Goal: Task Accomplishment & Management: Use online tool/utility

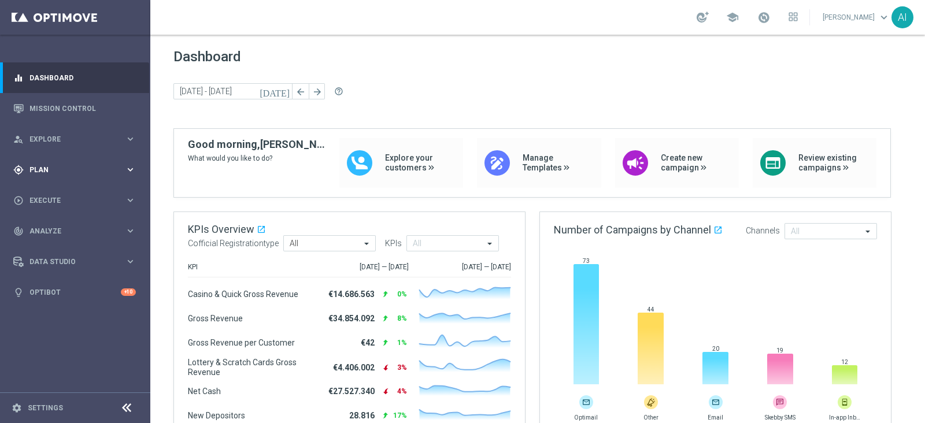
click at [64, 172] on span "Plan" at bounding box center [76, 170] width 95 height 7
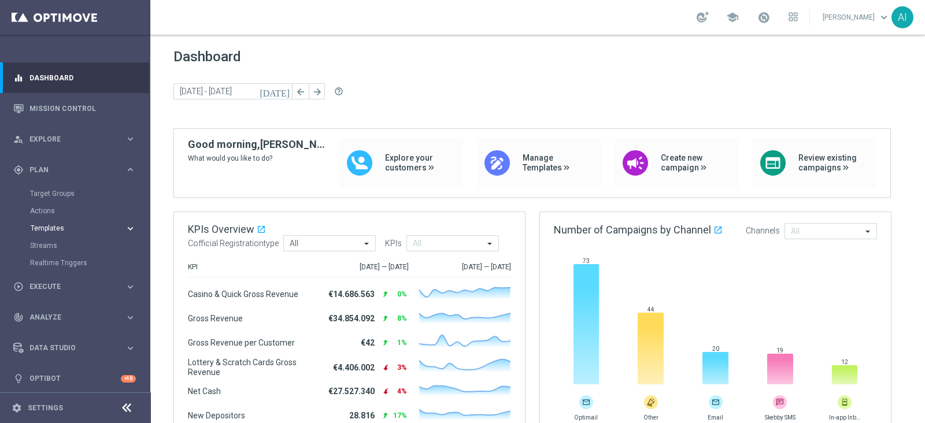
click at [64, 231] on span "Templates" at bounding box center [72, 228] width 83 height 7
click at [57, 247] on link "Optimail" at bounding box center [78, 245] width 84 height 9
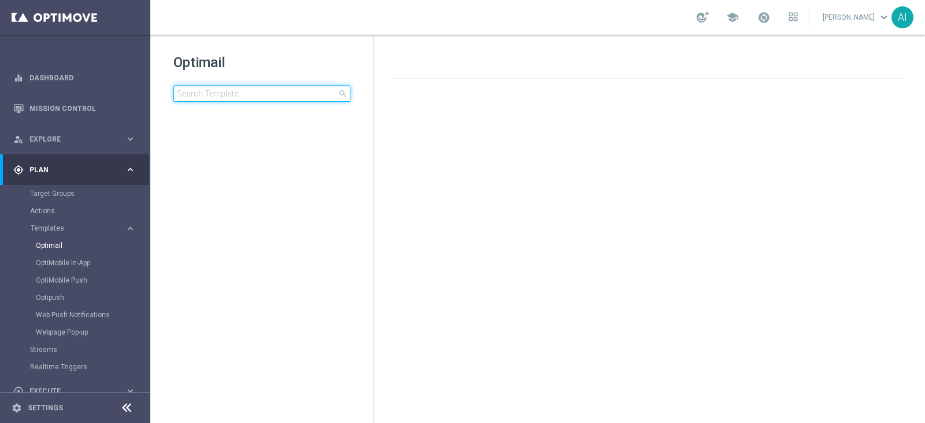
click at [249, 93] on input at bounding box center [261, 94] width 177 height 16
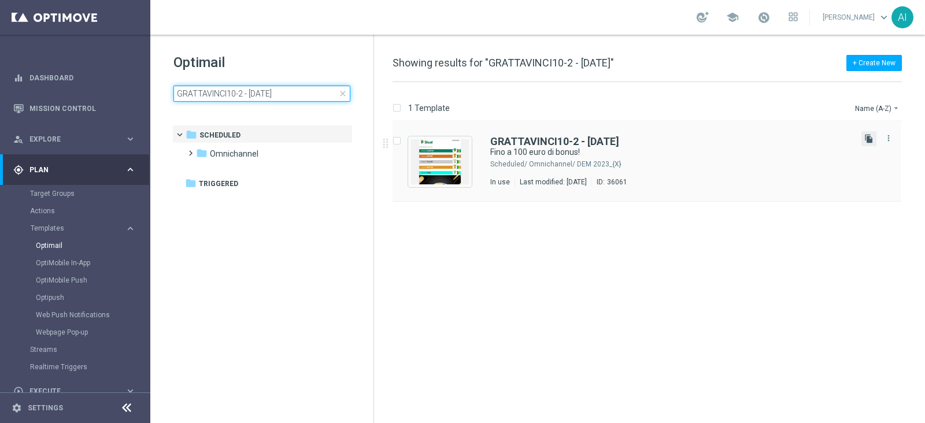
type input "GRATTAVINCI10-2 - 10.09.2025"
click at [873, 137] on icon "file_copy" at bounding box center [868, 138] width 9 height 9
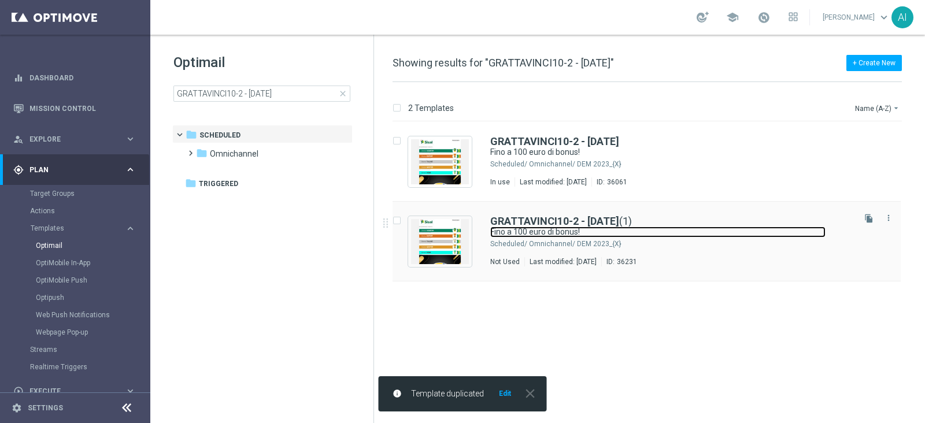
click at [705, 227] on link "Fino a 100 euro di bonus!" at bounding box center [657, 232] width 335 height 11
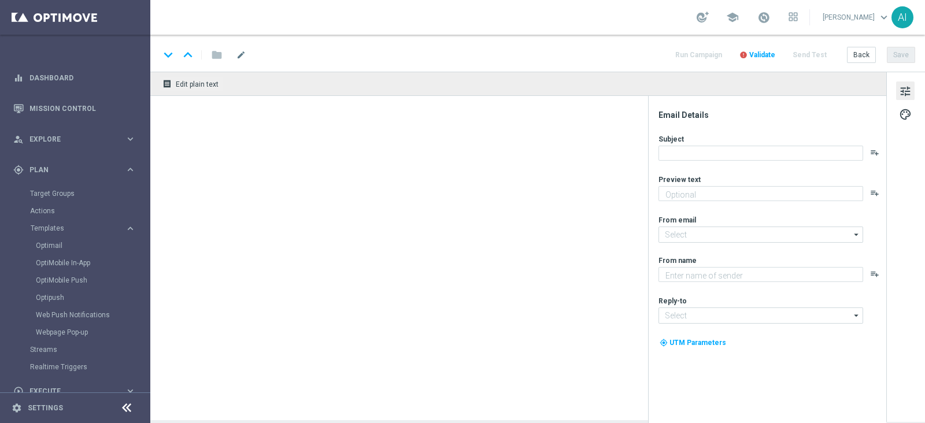
type textarea "Scopri cosa ti abbiamo riservato!"
type input "[EMAIL_ADDRESS][DOMAIN_NAME]"
type textarea "Sisal"
type input "[EMAIL_ADDRESS][DOMAIN_NAME]"
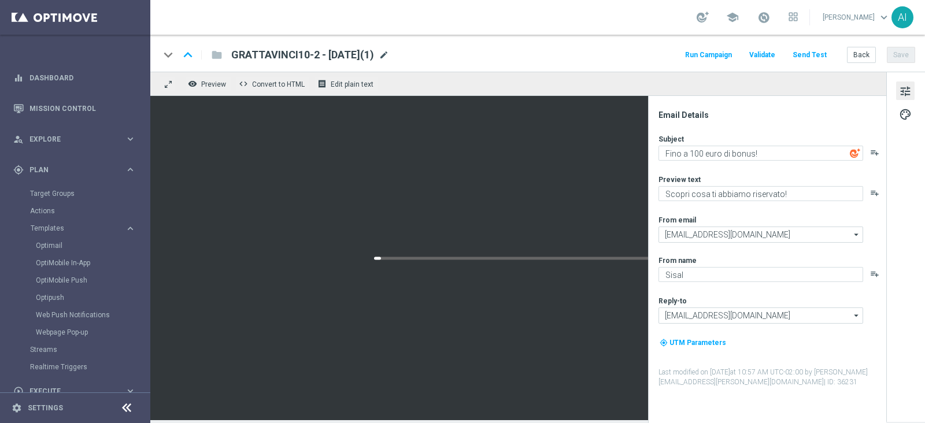
click at [389, 53] on span "mode_edit" at bounding box center [384, 55] width 10 height 10
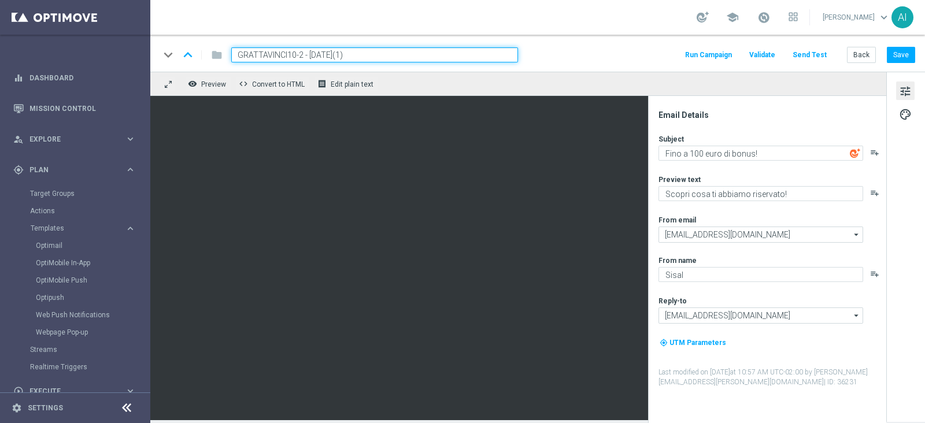
drag, startPoint x: 302, startPoint y: 54, endPoint x: 226, endPoint y: 52, distance: 76.4
click at [226, 52] on div "GRATTAVINCI10-2 - 10.09.2025(1)" at bounding box center [370, 54] width 296 height 15
paste input "LOTTERY1709"
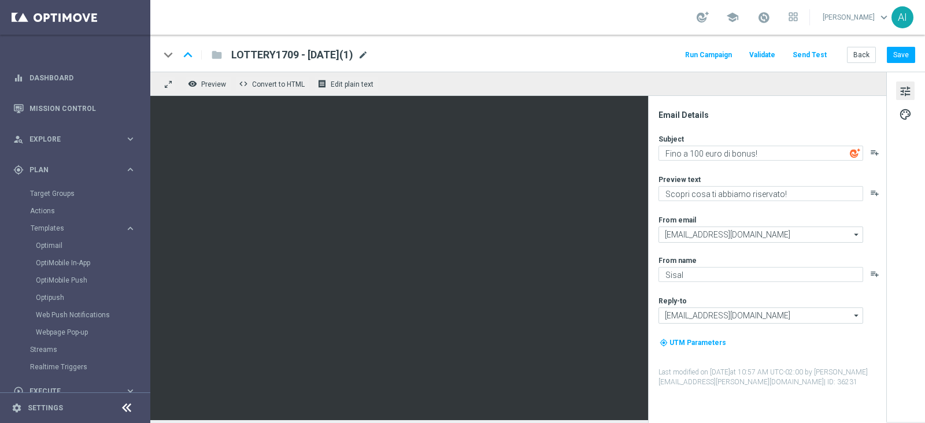
click at [368, 58] on span "mode_edit" at bounding box center [363, 55] width 10 height 10
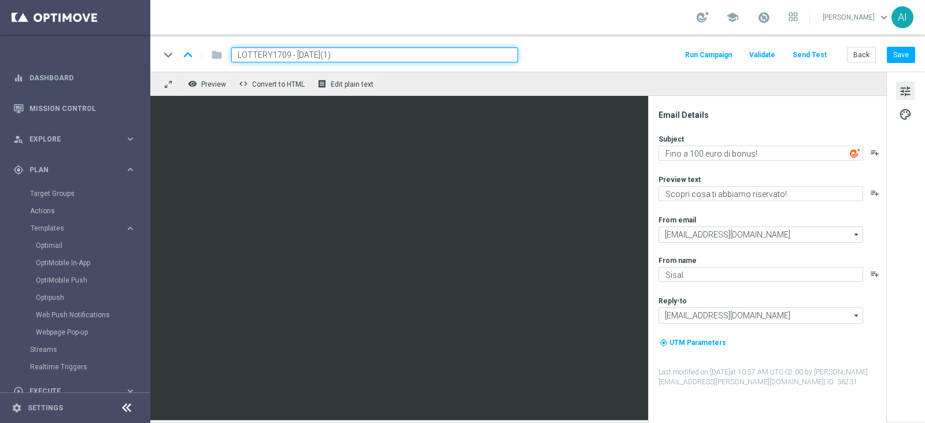
click at [302, 51] on input "LOTTERY1709 - 10.09.2025(1)" at bounding box center [374, 54] width 287 height 15
type input "LOTTERY1709 - [DATE]"
click at [905, 54] on button "Save" at bounding box center [901, 55] width 28 height 16
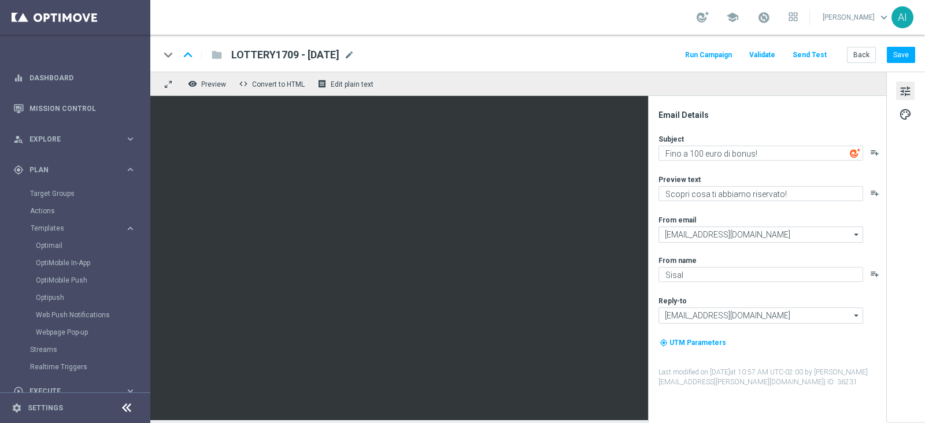
drag, startPoint x: 360, startPoint y: 54, endPoint x: 231, endPoint y: 53, distance: 128.4
click at [231, 53] on span "LOTTERY1709 - [DATE]" at bounding box center [285, 55] width 108 height 14
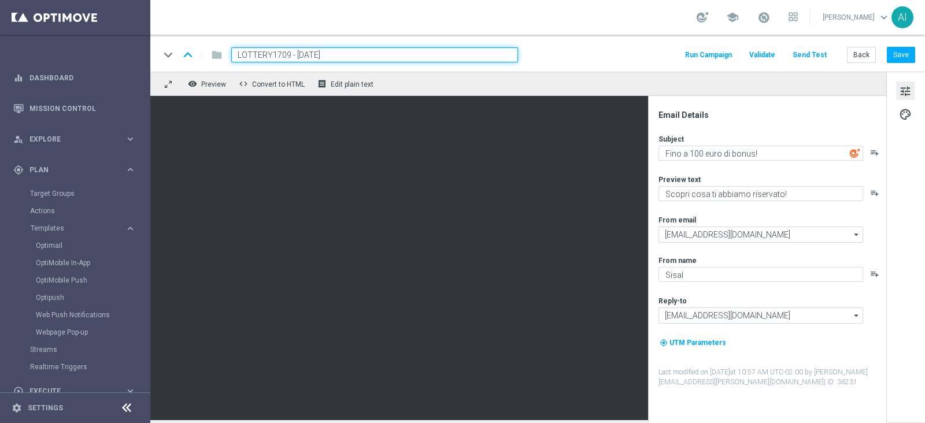
drag, startPoint x: 236, startPoint y: 53, endPoint x: 349, endPoint y: 53, distance: 112.8
click at [348, 53] on input "LOTTERY1709 - [DATE]" at bounding box center [374, 54] width 287 height 15
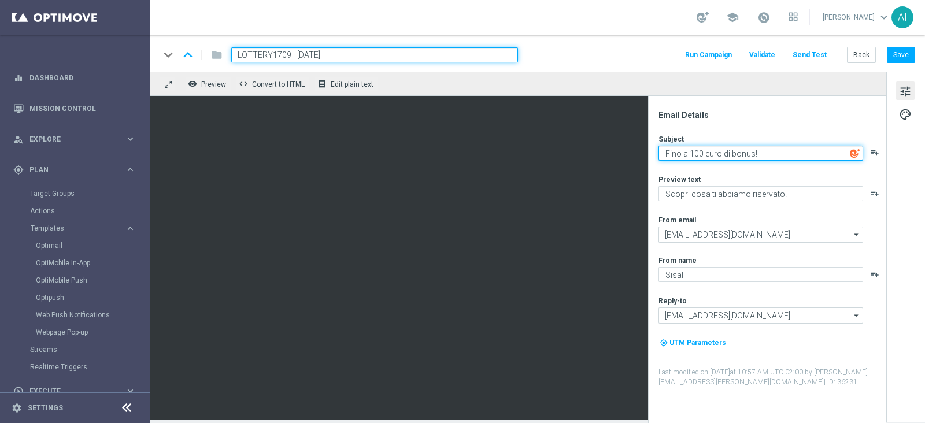
click at [694, 154] on textarea "Fino a 100 euro di bonus!" at bounding box center [761, 153] width 205 height 15
type textarea "Fino a 200 euro di bonus!"
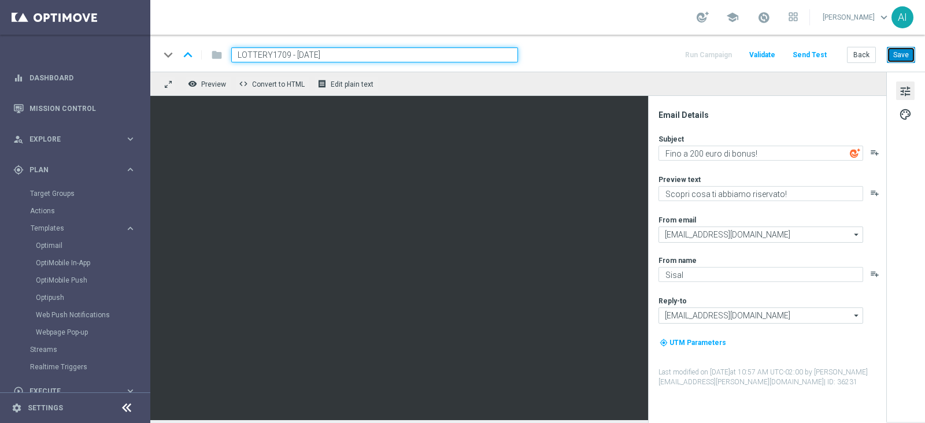
click at [903, 57] on button "Save" at bounding box center [901, 55] width 28 height 16
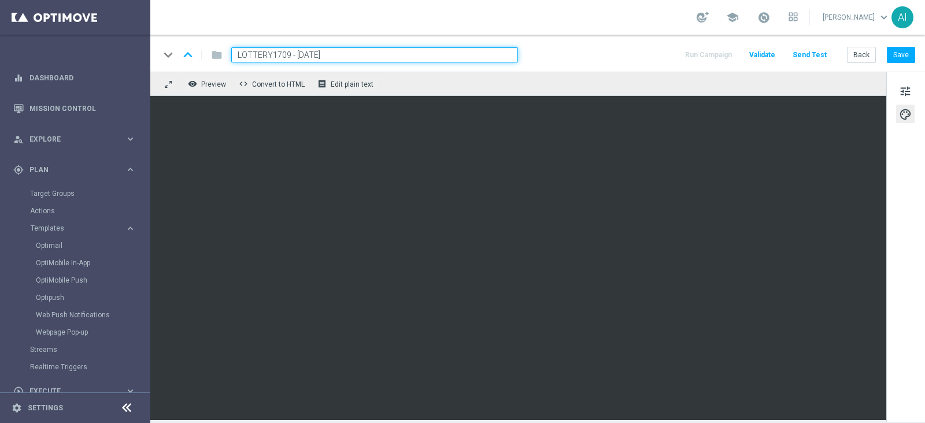
click at [642, 59] on div "keyboard_arrow_down keyboard_arrow_up folder LOTTERY1709 - 17.09.2025 Run Campa…" at bounding box center [538, 54] width 756 height 15
click at [908, 58] on button "Save" at bounding box center [901, 55] width 28 height 16
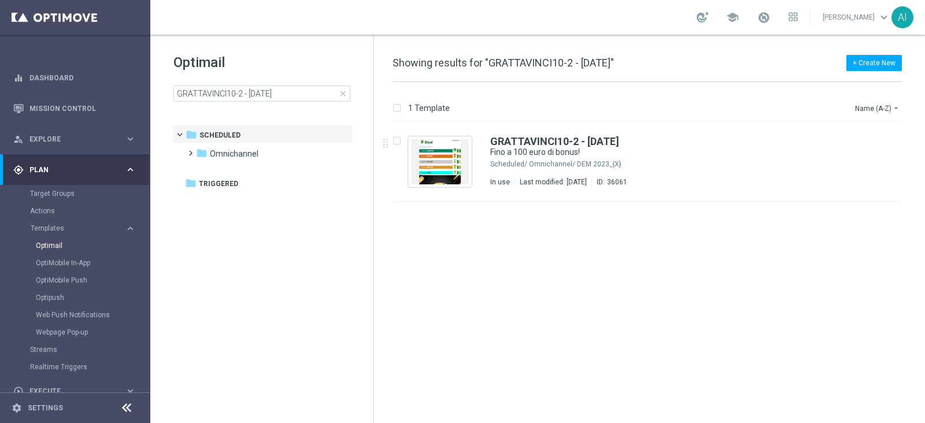
click at [342, 90] on span "close" at bounding box center [342, 93] width 9 height 9
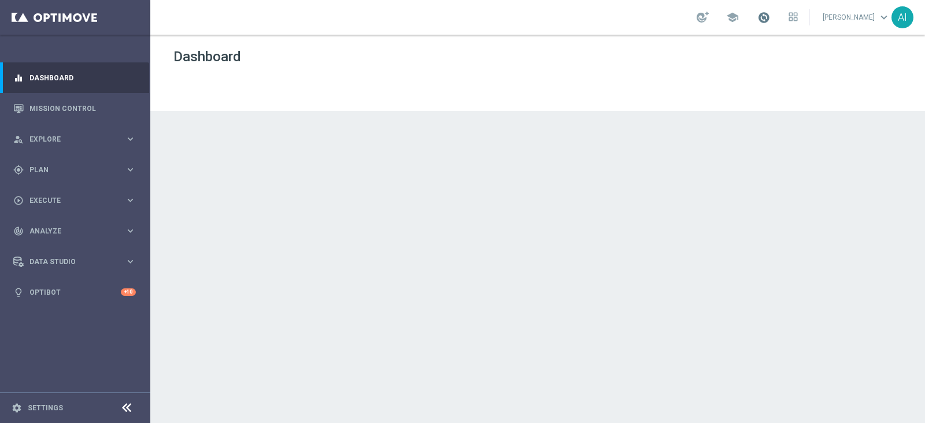
click at [766, 19] on span at bounding box center [763, 17] width 13 height 13
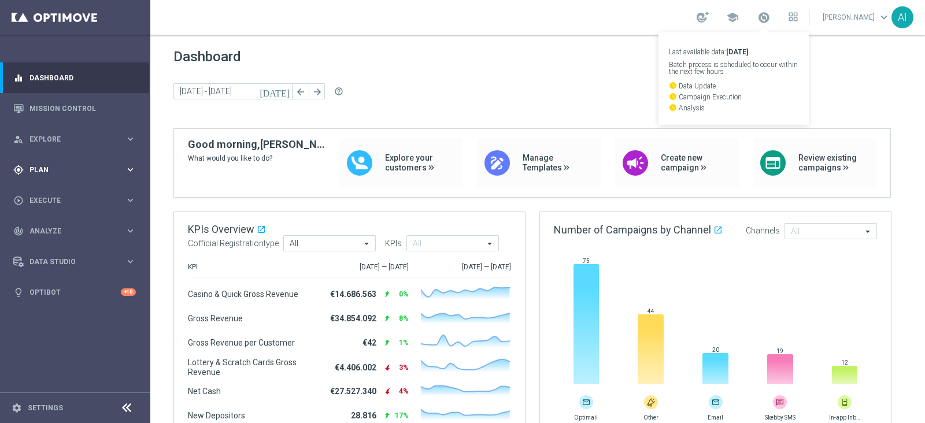
click at [66, 173] on div "gps_fixed Plan" at bounding box center [69, 170] width 112 height 10
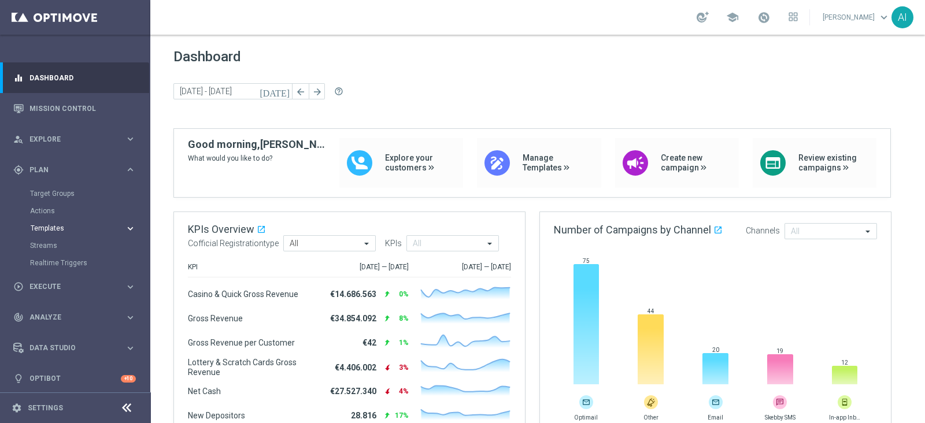
click at [61, 232] on button "Templates keyboard_arrow_right" at bounding box center [83, 228] width 106 height 9
click at [56, 242] on link "Optimail" at bounding box center [78, 245] width 84 height 9
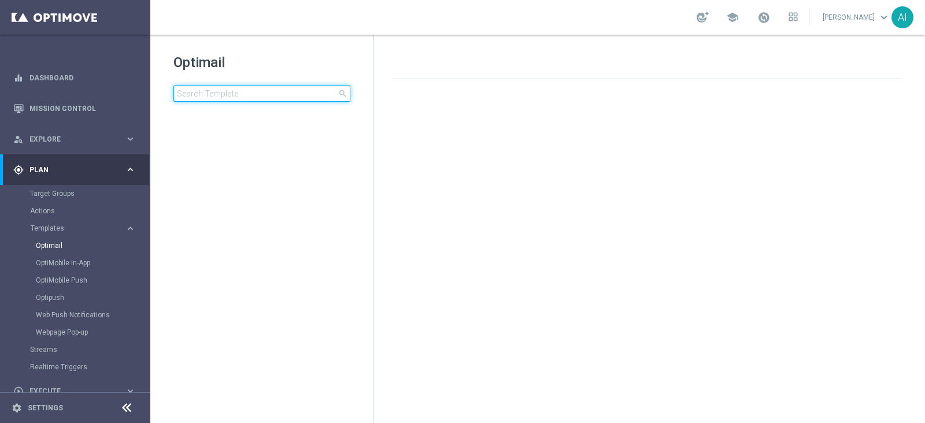
click at [249, 94] on input at bounding box center [261, 94] width 177 height 16
type input "LOTTERY1709 - [DATE]"
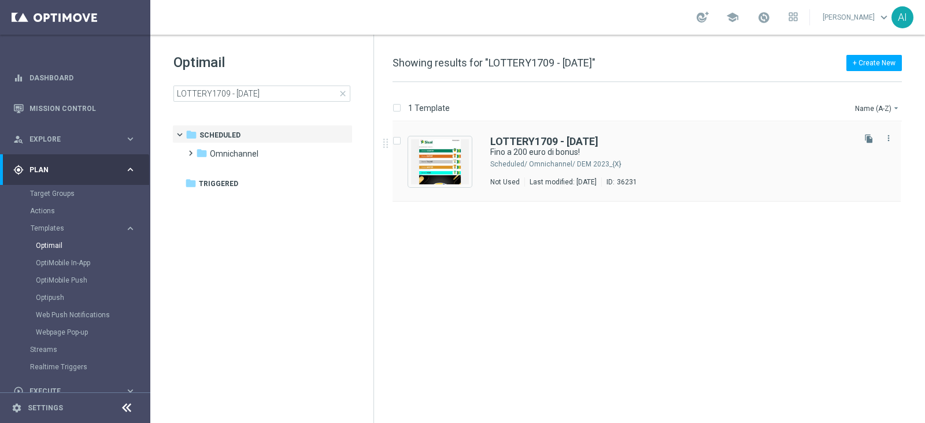
click at [643, 158] on div "LOTTERY1709 - [DATE] Fino a 200 euro di bonus! Scheduled/ Omnichannel/ DEM 2023…" at bounding box center [671, 161] width 362 height 50
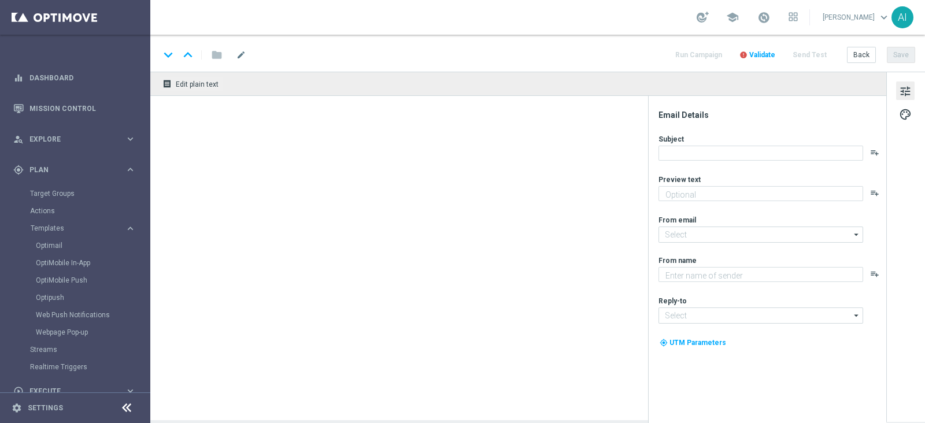
type textarea "Scopri cosa ti abbiamo riservato!"
type input "[EMAIL_ADDRESS][DOMAIN_NAME]"
type textarea "Sisal"
type input "[EMAIL_ADDRESS][DOMAIN_NAME]"
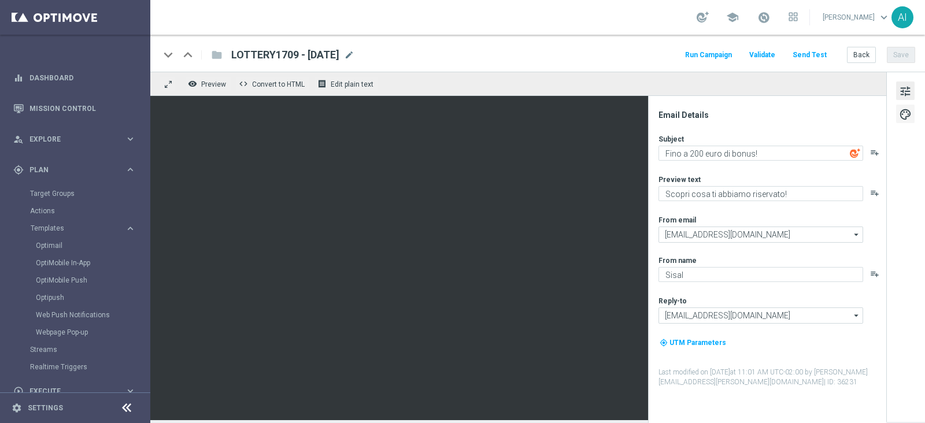
click at [911, 114] on span "palette" at bounding box center [905, 114] width 13 height 15
